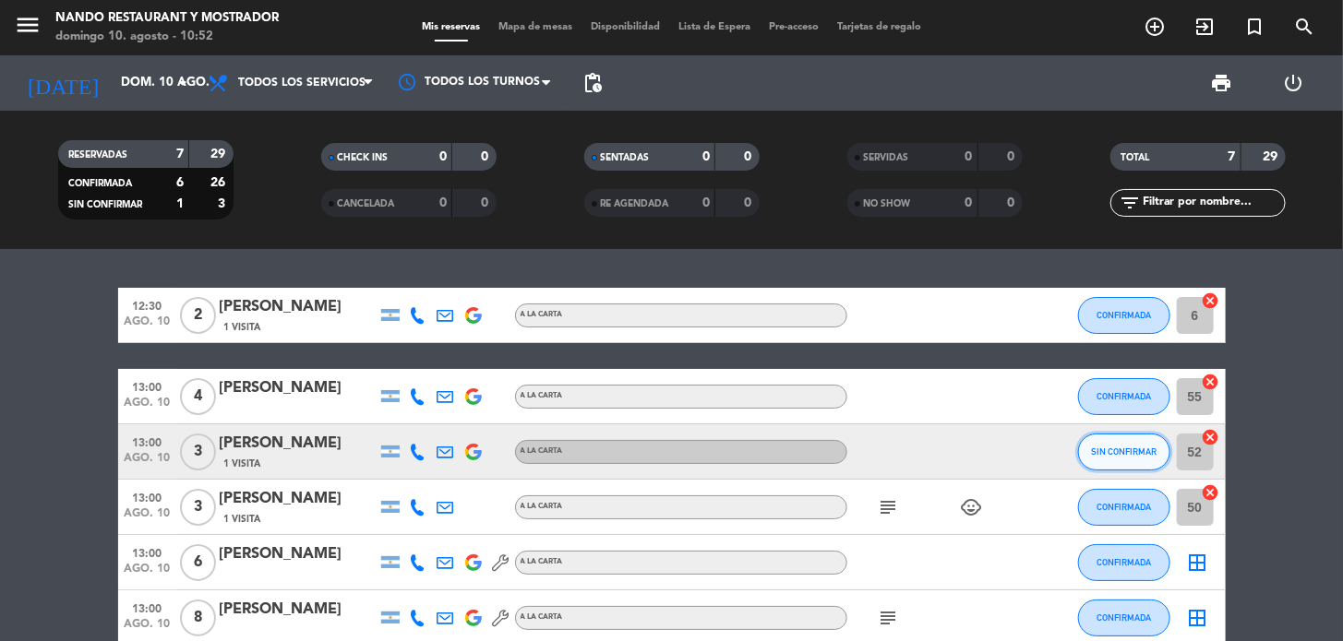
click at [1093, 452] on span "SIN CONFIRMAR" at bounding box center [1124, 452] width 66 height 10
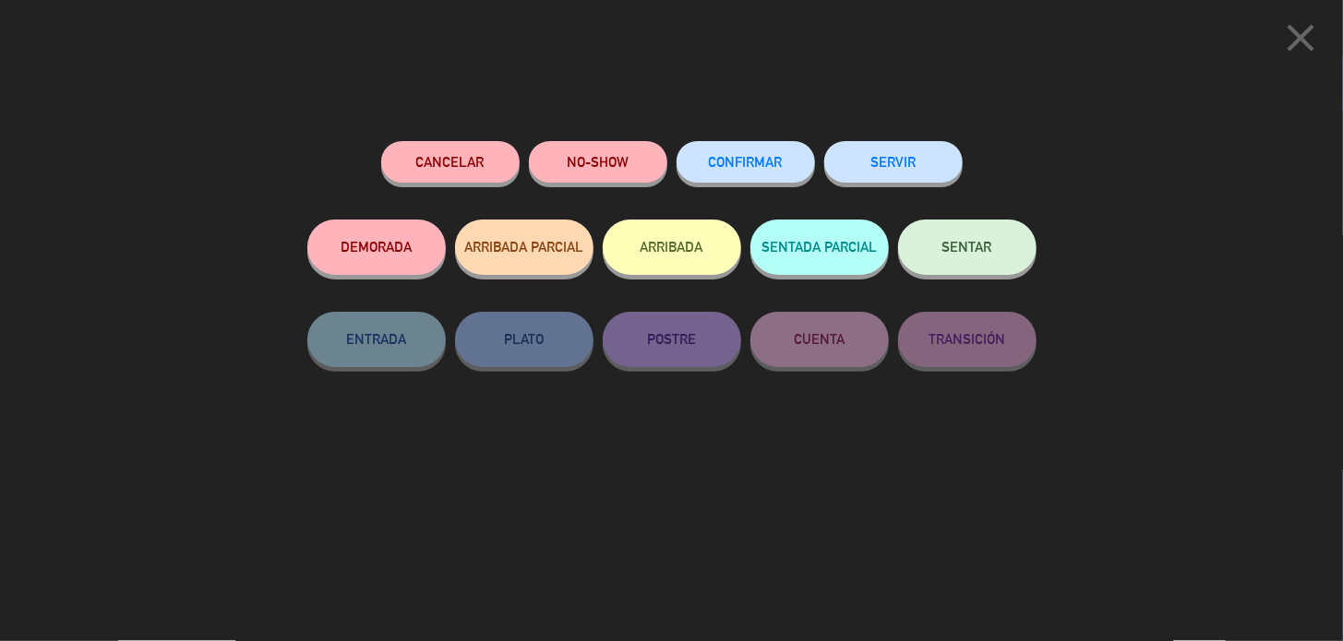
click at [747, 165] on span "CONFIRMAR" at bounding box center [746, 162] width 74 height 16
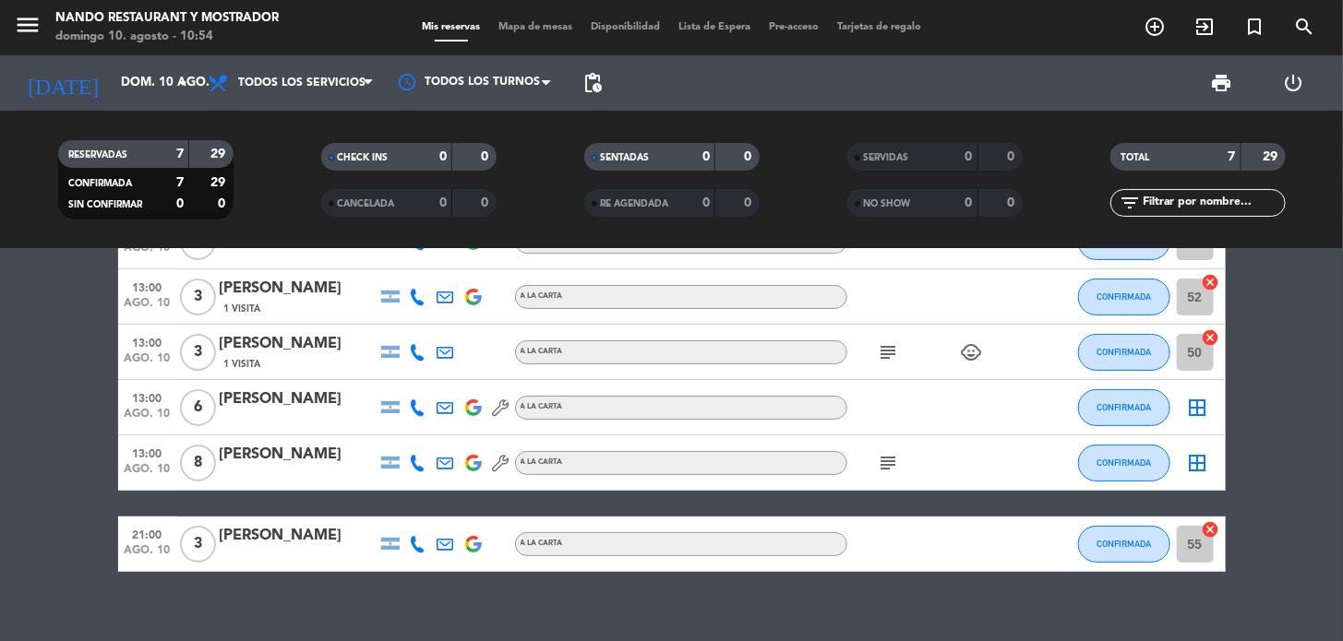
scroll to position [177, 0]
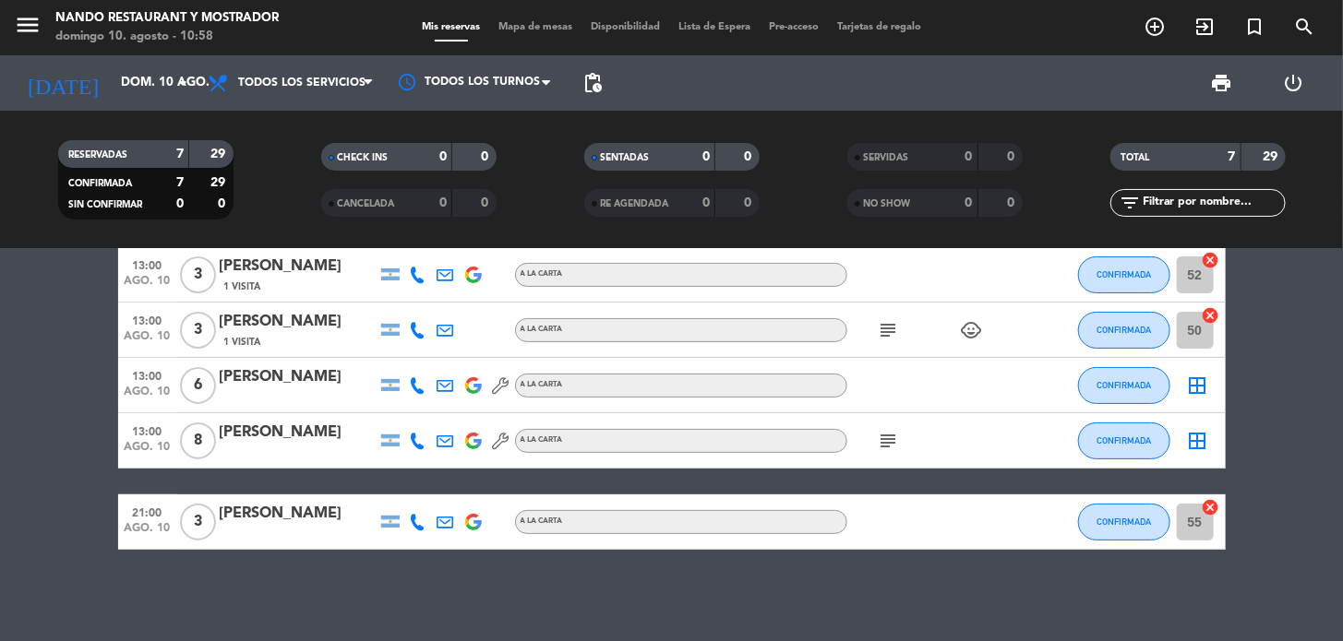
click at [888, 336] on icon "subject" at bounding box center [889, 330] width 22 height 22
click at [889, 325] on icon "subject" at bounding box center [889, 330] width 22 height 22
click at [891, 438] on icon "subject" at bounding box center [889, 441] width 22 height 22
click at [877, 602] on div "12:30 [DATE] 2 [PERSON_NAME] 1 Visita A LA CARTA CONFIRMADA 6 cancel 13:00 [DAT…" at bounding box center [671, 445] width 1343 height 392
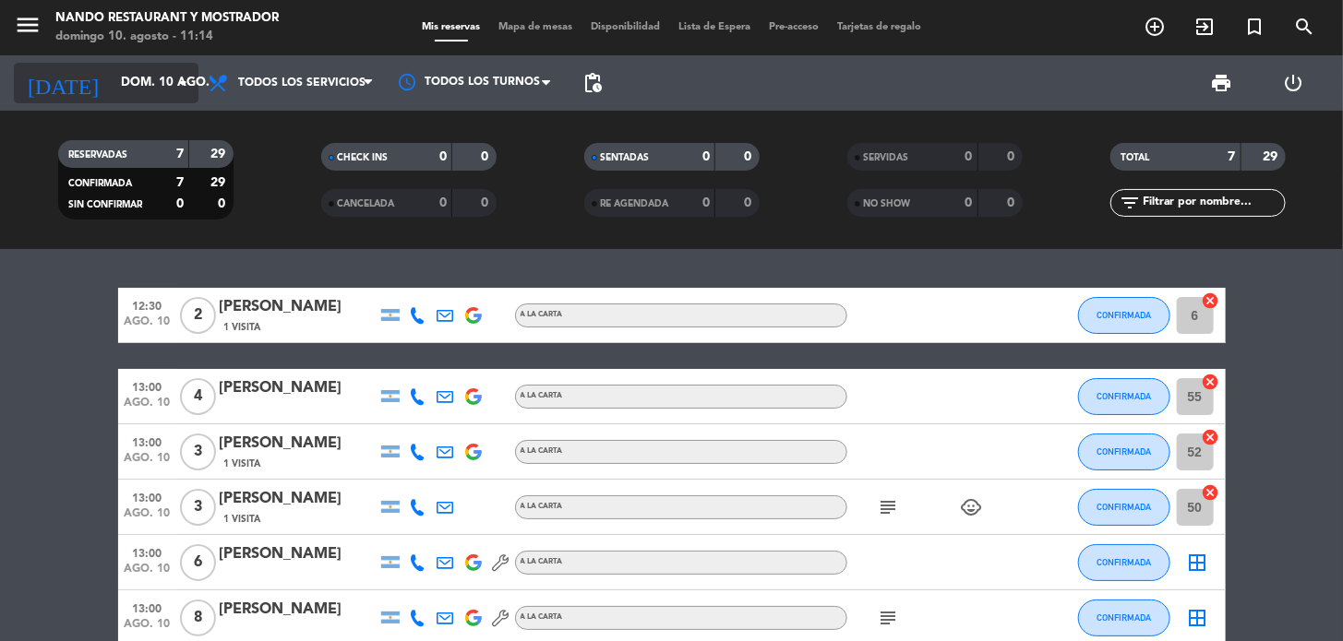
click at [121, 80] on input "dom. 10 ago." at bounding box center [193, 82] width 163 height 33
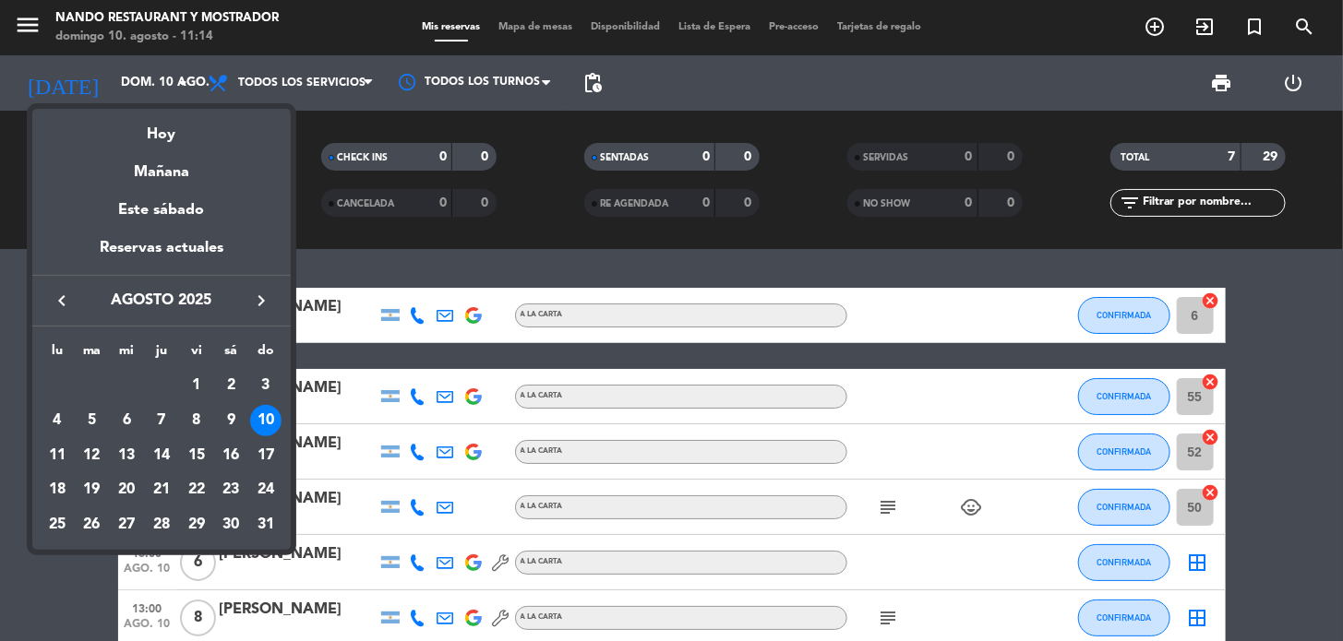
click at [57, 450] on div "11" at bounding box center [57, 455] width 31 height 31
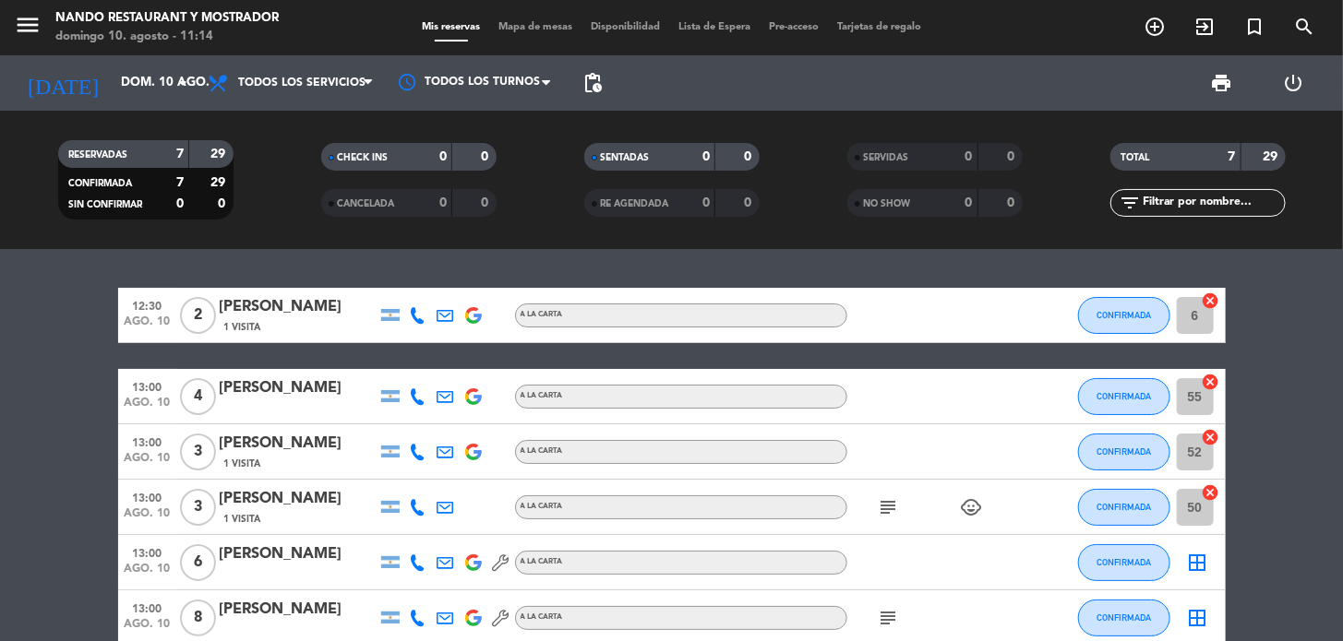
type input "lun. 11 ago."
